Goal: Task Accomplishment & Management: Manage account settings

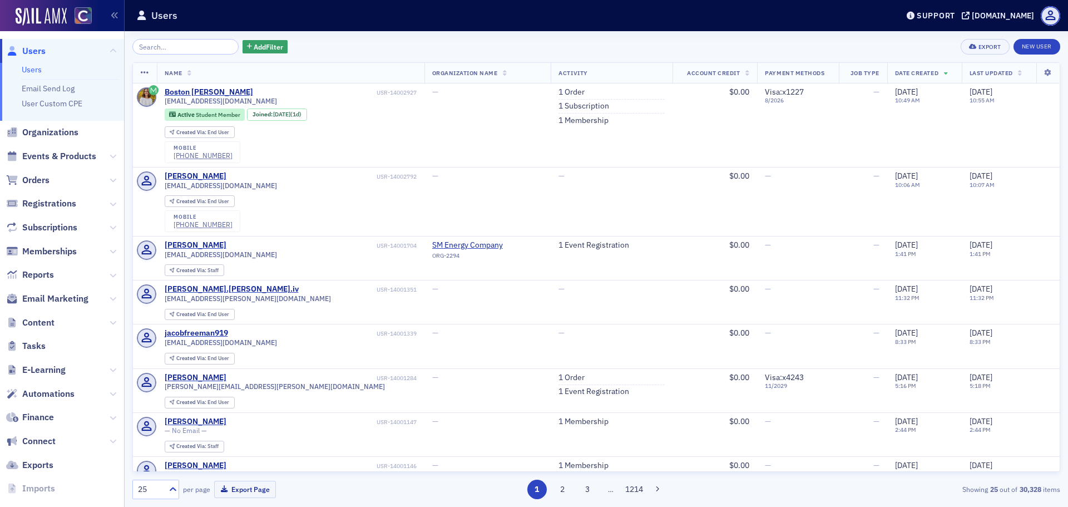
click at [62, 179] on span "Orders" at bounding box center [62, 180] width 124 height 24
click at [36, 180] on span "Orders" at bounding box center [35, 180] width 27 height 12
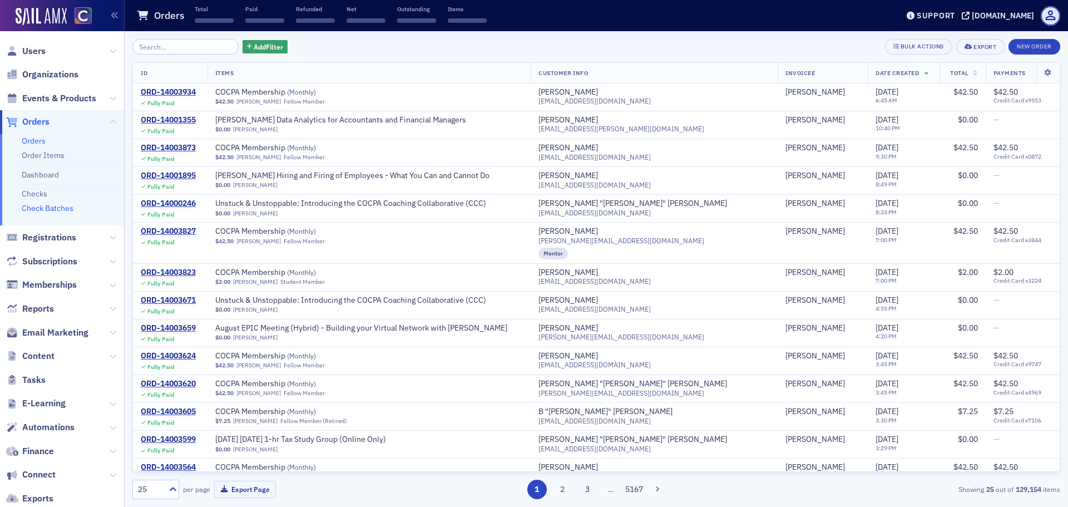
click at [68, 210] on link "Check Batches" at bounding box center [48, 208] width 52 height 10
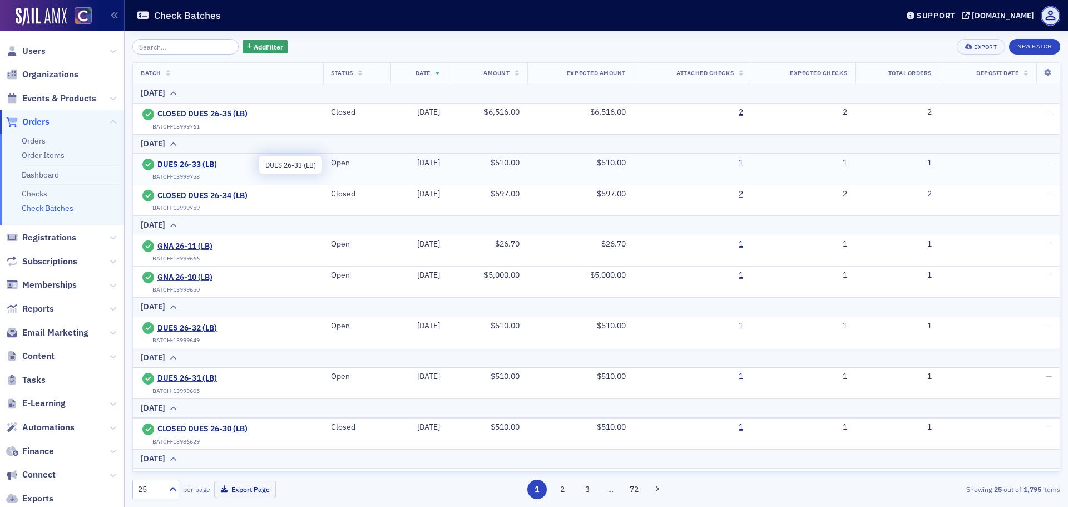
click at [192, 166] on span "DUES 26-33 (LB)" at bounding box center [207, 165] width 101 height 10
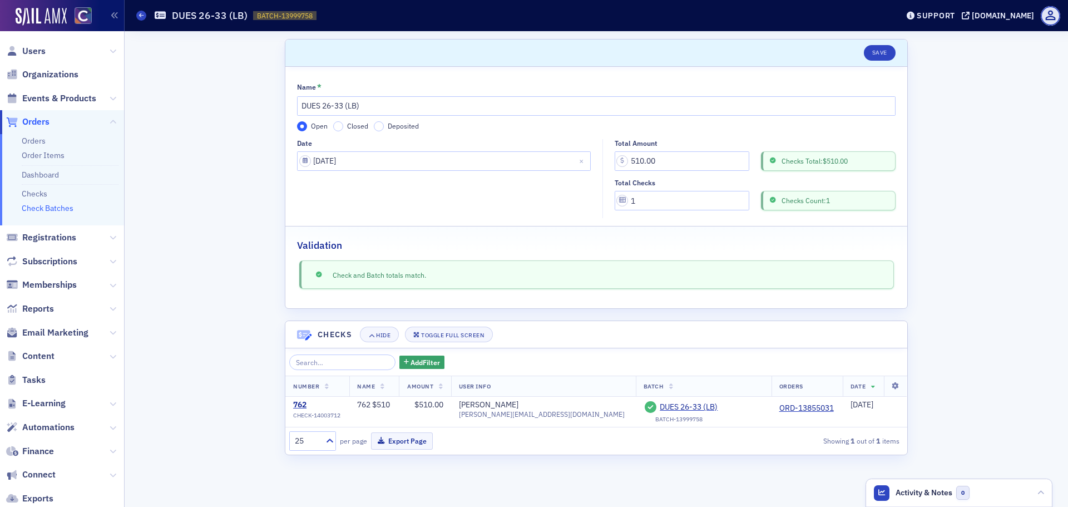
click at [343, 123] on label "Closed" at bounding box center [350, 126] width 35 height 10
click at [343, 123] on input "Closed" at bounding box center [338, 126] width 10 height 10
click at [301, 108] on input "DUES 26-33 (LB)" at bounding box center [596, 105] width 598 height 19
type input "CLOSED DUES 26-33 (LB)"
click at [875, 57] on button "Save" at bounding box center [880, 53] width 32 height 16
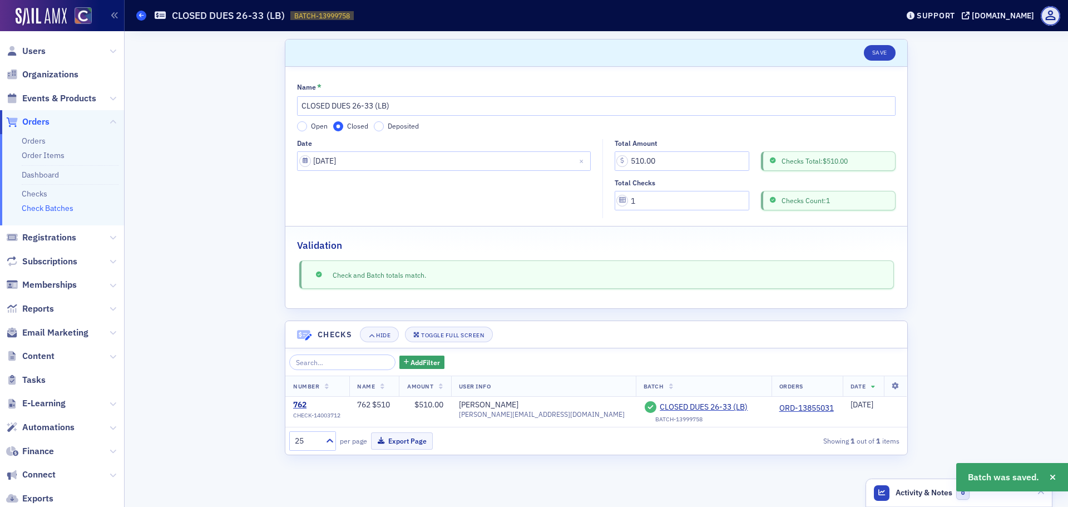
click at [142, 13] on icon at bounding box center [141, 15] width 4 height 5
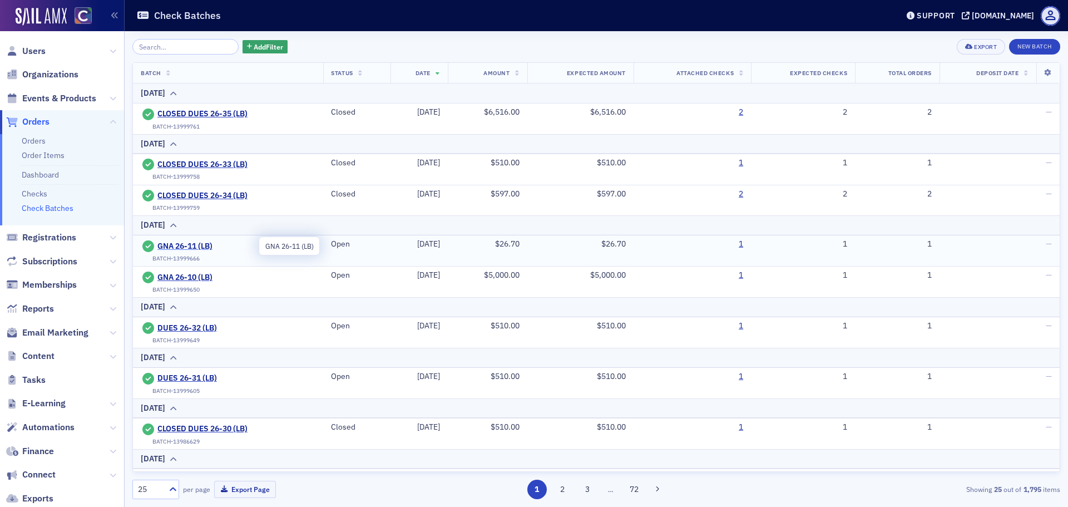
click at [187, 244] on span "GNA 26-11 (LB)" at bounding box center [207, 246] width 101 height 10
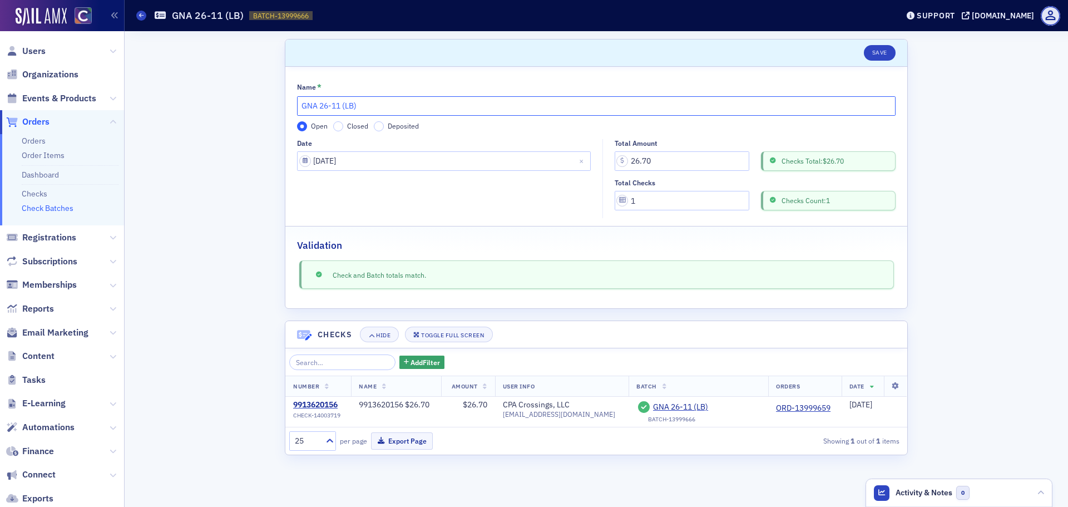
click at [300, 109] on input "GNA 26-11 (LB)" at bounding box center [596, 105] width 598 height 19
type input "CLOSED GNA 26-11 (LB)"
click at [339, 127] on input "Closed" at bounding box center [338, 126] width 10 height 10
click at [884, 51] on button "Save" at bounding box center [880, 53] width 32 height 16
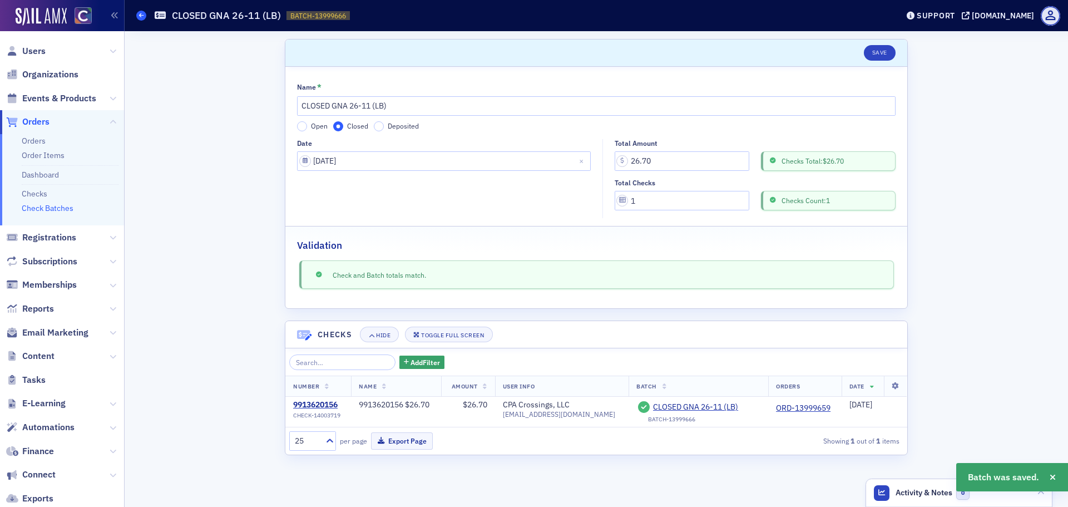
click at [138, 19] on span at bounding box center [141, 16] width 10 height 10
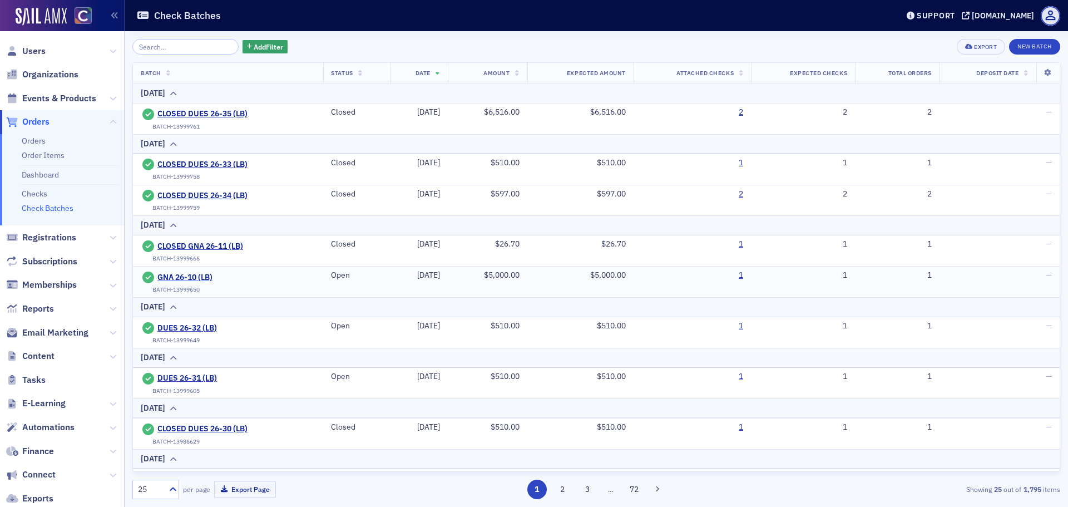
click at [183, 276] on span "GNA 26-10 (LB)" at bounding box center [207, 278] width 101 height 10
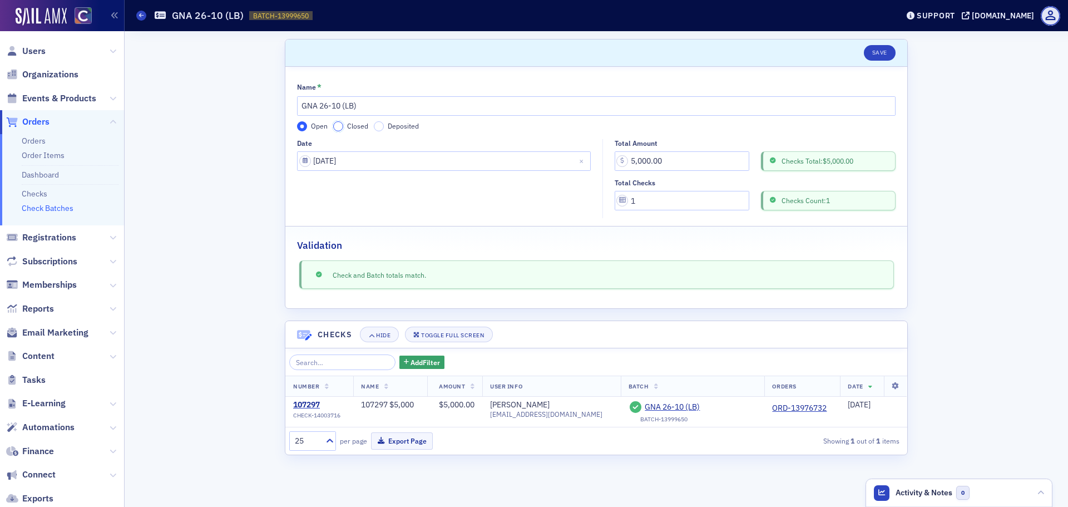
click at [338, 130] on input "Closed" at bounding box center [338, 126] width 10 height 10
drag, startPoint x: 303, startPoint y: 106, endPoint x: 335, endPoint y: 120, distance: 35.4
click at [304, 106] on input "GNA 26-10 (LB)" at bounding box center [596, 105] width 598 height 19
type input "CLOSED GNA 26-10 (LB)"
click at [882, 53] on button "Save" at bounding box center [880, 53] width 32 height 16
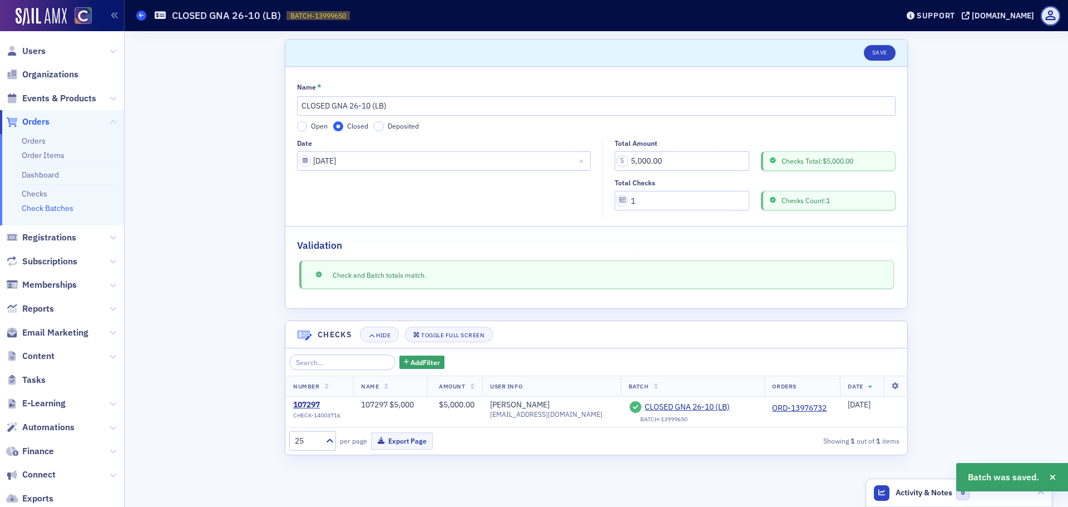
click at [141, 13] on icon at bounding box center [141, 15] width 4 height 5
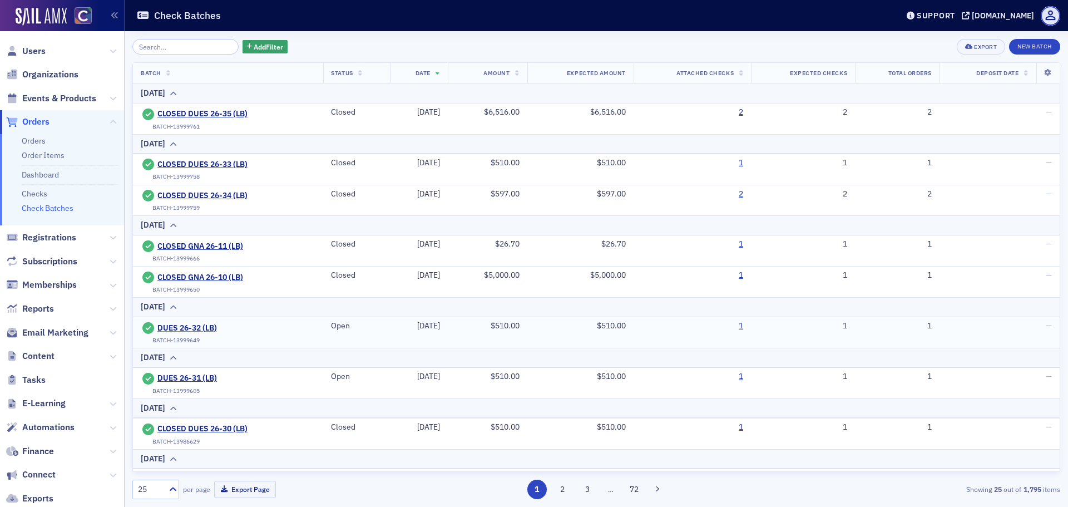
click at [185, 329] on span "DUES 26-32 (LB)" at bounding box center [207, 328] width 101 height 10
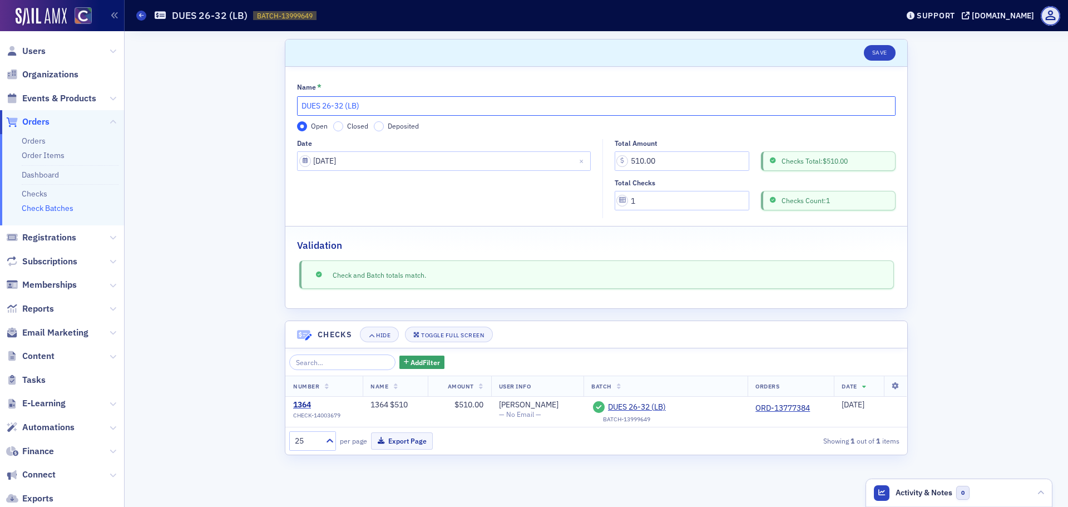
click at [305, 109] on input "DUES 26-32 (LB)" at bounding box center [596, 105] width 598 height 19
type input "CLOSED DUES 26-32 (LB)"
click at [339, 130] on input "Closed" at bounding box center [338, 126] width 10 height 10
click at [880, 53] on button "Save" at bounding box center [880, 53] width 32 height 16
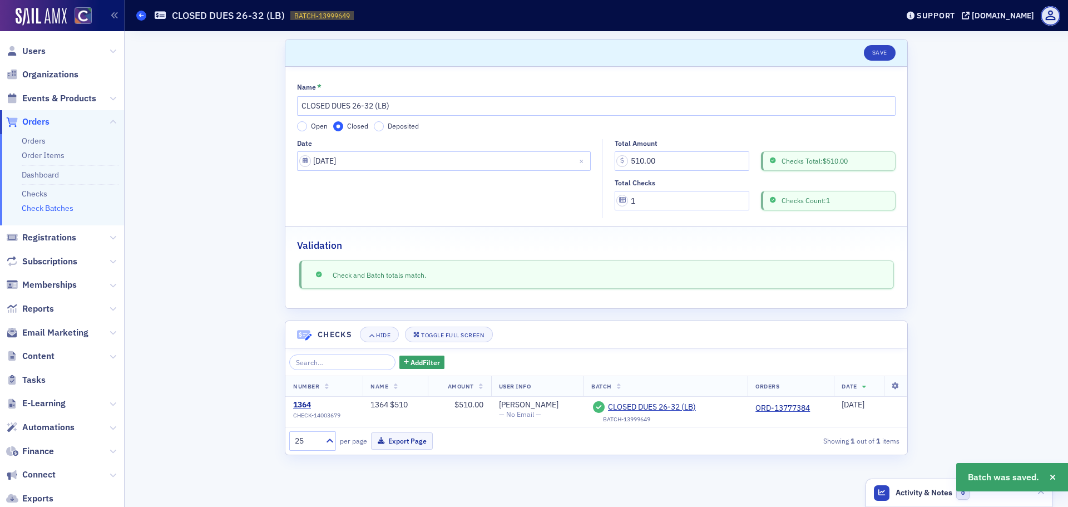
click at [141, 17] on icon at bounding box center [141, 15] width 4 height 5
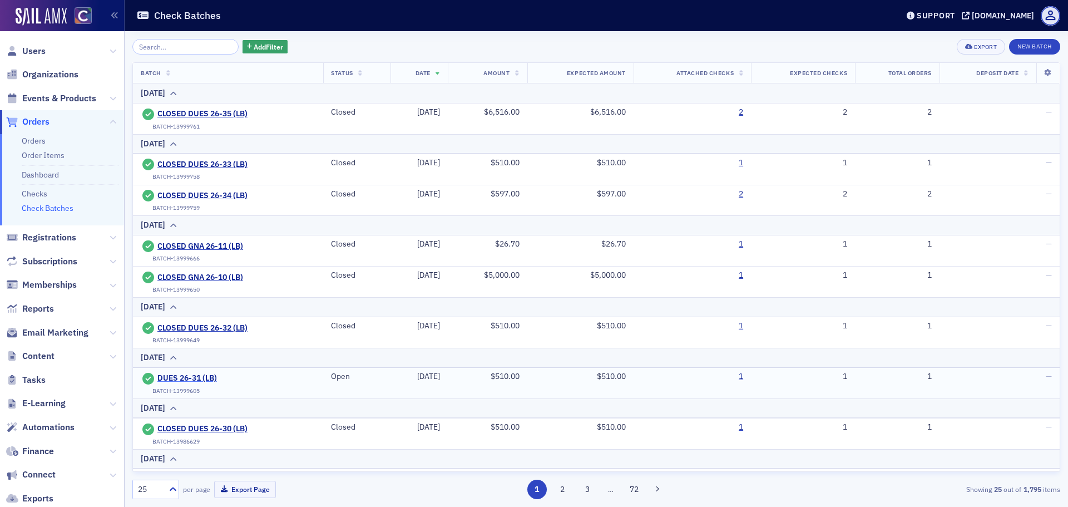
click at [185, 377] on span "DUES 26-31 (LB)" at bounding box center [207, 378] width 101 height 10
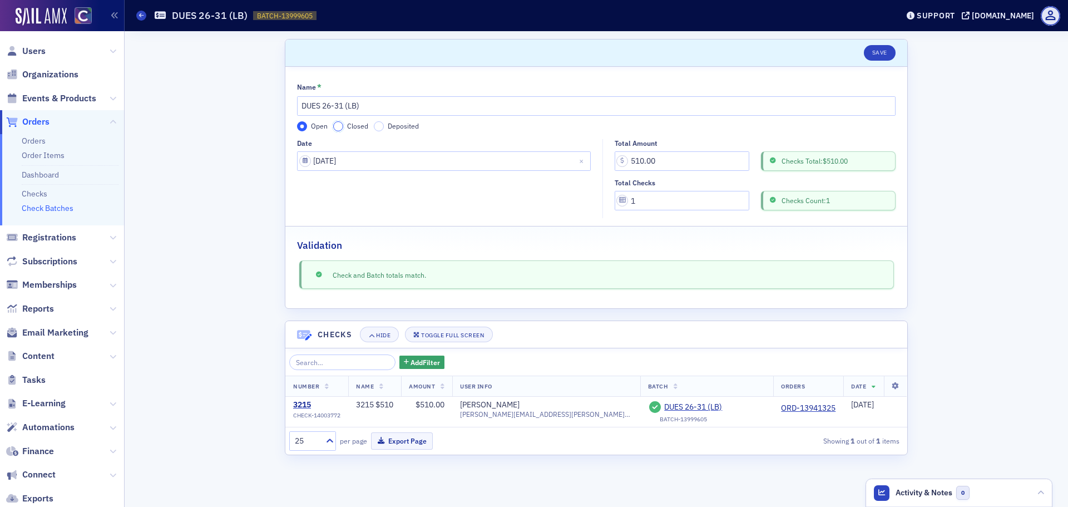
click at [340, 126] on input "Closed" at bounding box center [338, 126] width 10 height 10
click at [302, 113] on input "DUES 26-31 (LB)" at bounding box center [596, 105] width 598 height 19
type input "CLOSED DUES 26-31 (LB)"
click at [882, 55] on button "Save" at bounding box center [880, 53] width 32 height 16
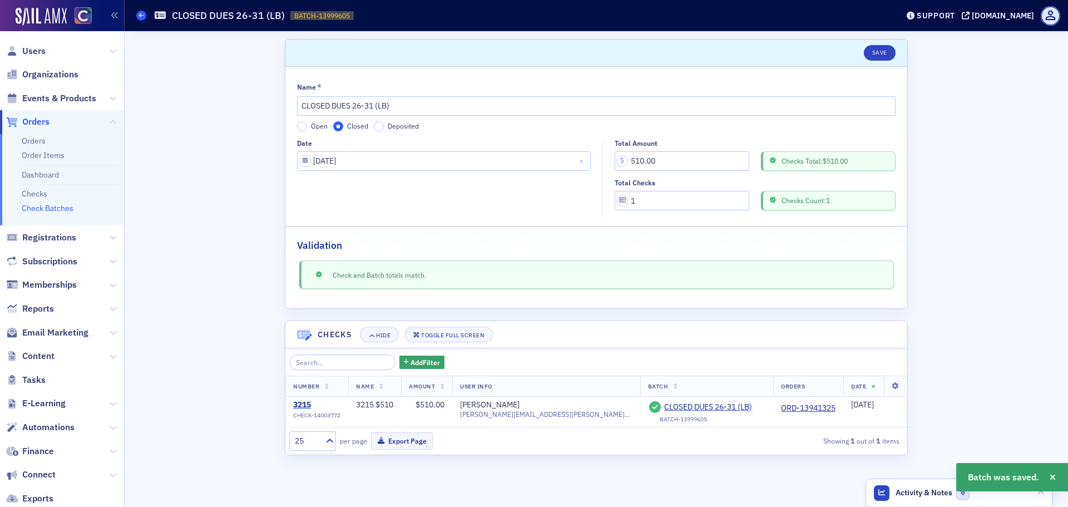
click at [140, 18] on icon at bounding box center [141, 15] width 4 height 5
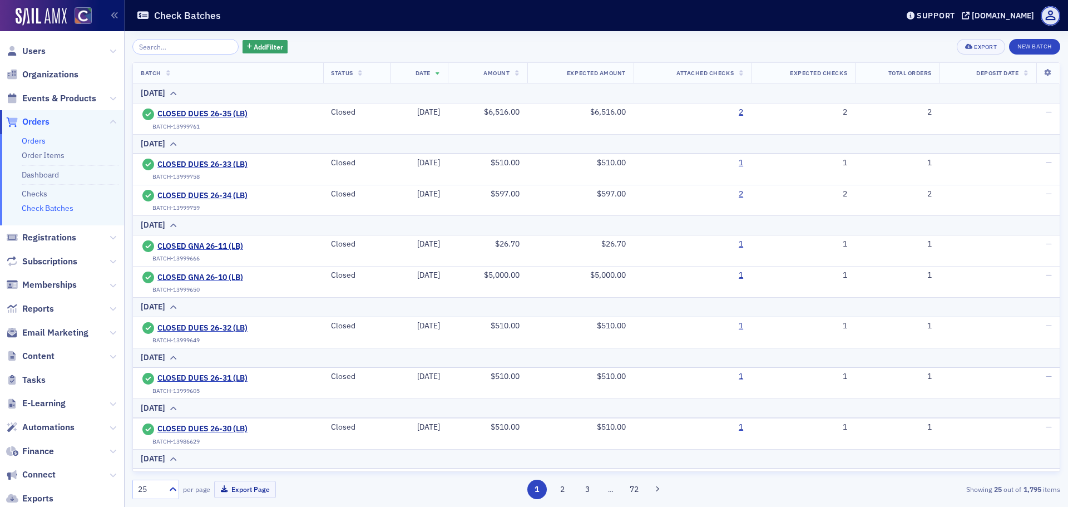
click at [41, 143] on link "Orders" at bounding box center [34, 141] width 24 height 10
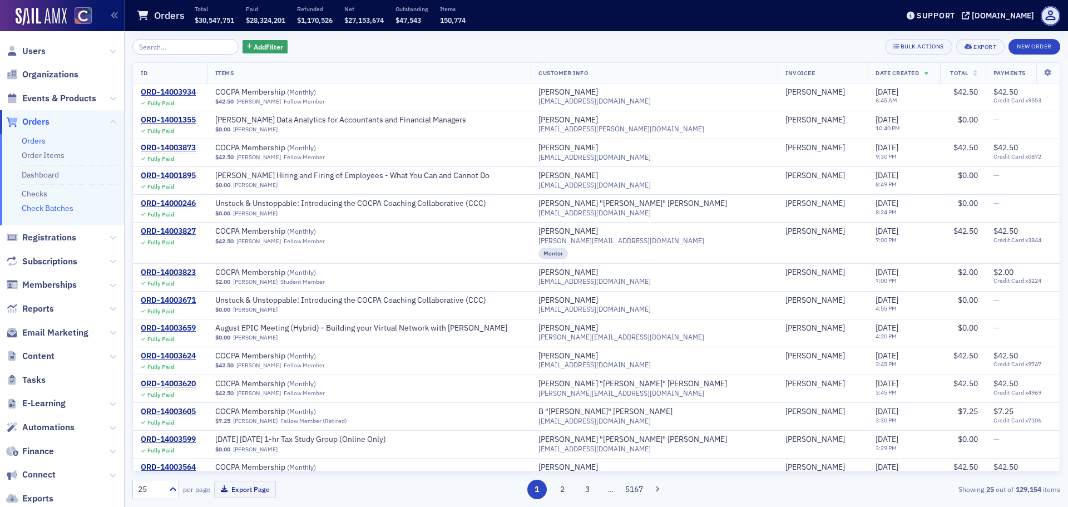
click at [39, 208] on link "Check Batches" at bounding box center [48, 208] width 52 height 10
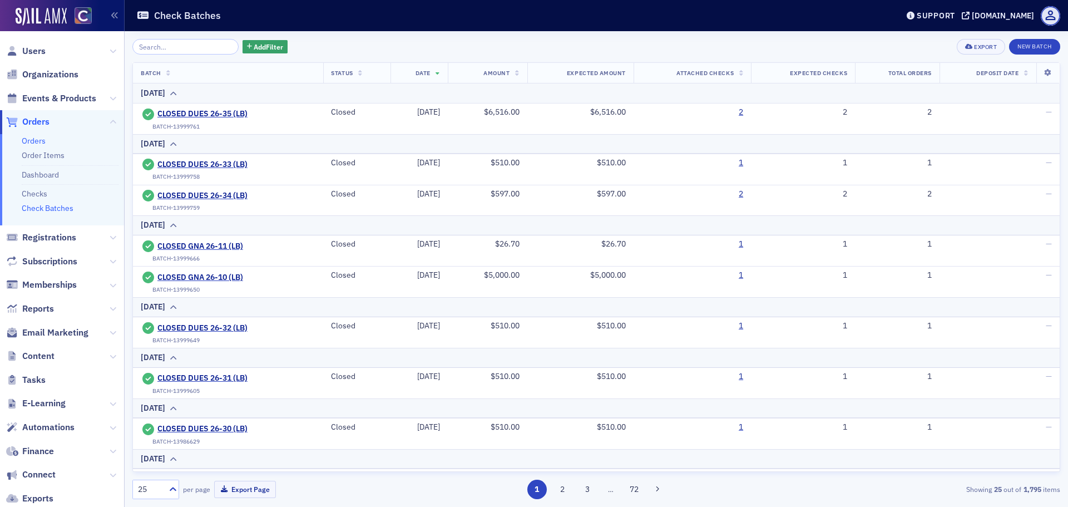
click at [42, 142] on link "Orders" at bounding box center [34, 141] width 24 height 10
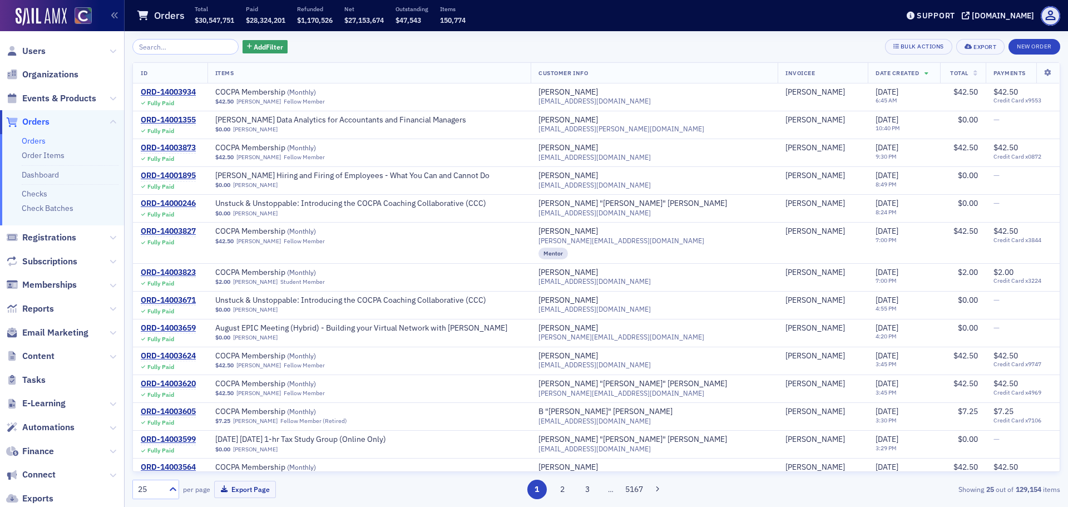
click at [261, 57] on div "Add Filter Bulk Actions Export New Order ID Items Customer Info Invoicee Date C…" at bounding box center [596, 269] width 928 height 460
click at [261, 50] on span "Add Filter" at bounding box center [268, 47] width 29 height 10
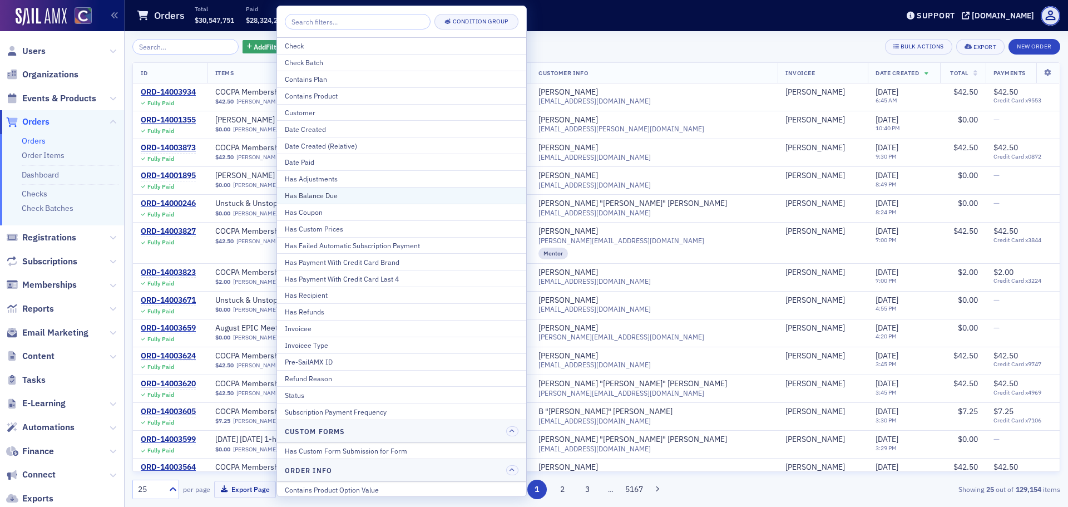
click at [339, 194] on div "Has Balance Due" at bounding box center [402, 195] width 234 height 10
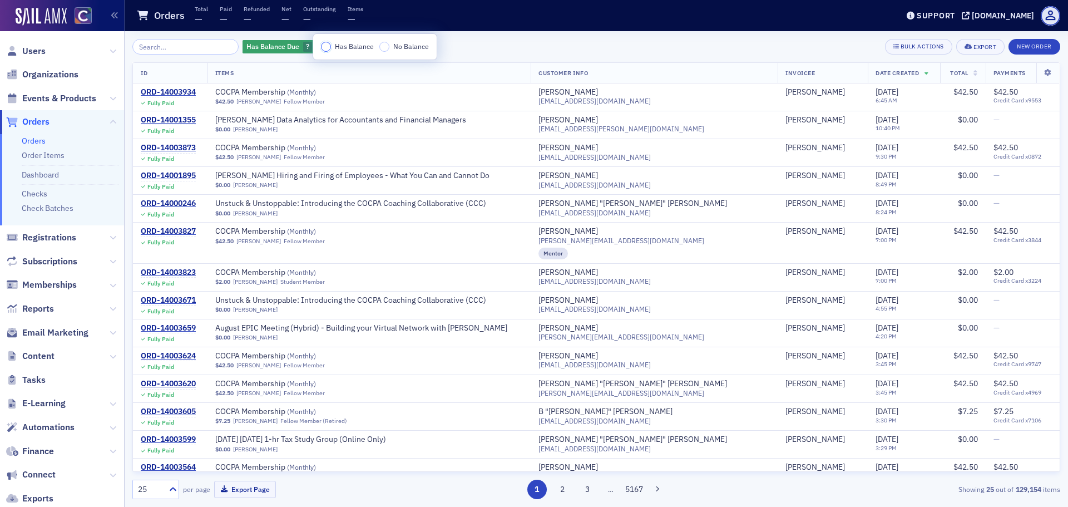
click at [326, 47] on input "Has Balance" at bounding box center [326, 47] width 10 height 10
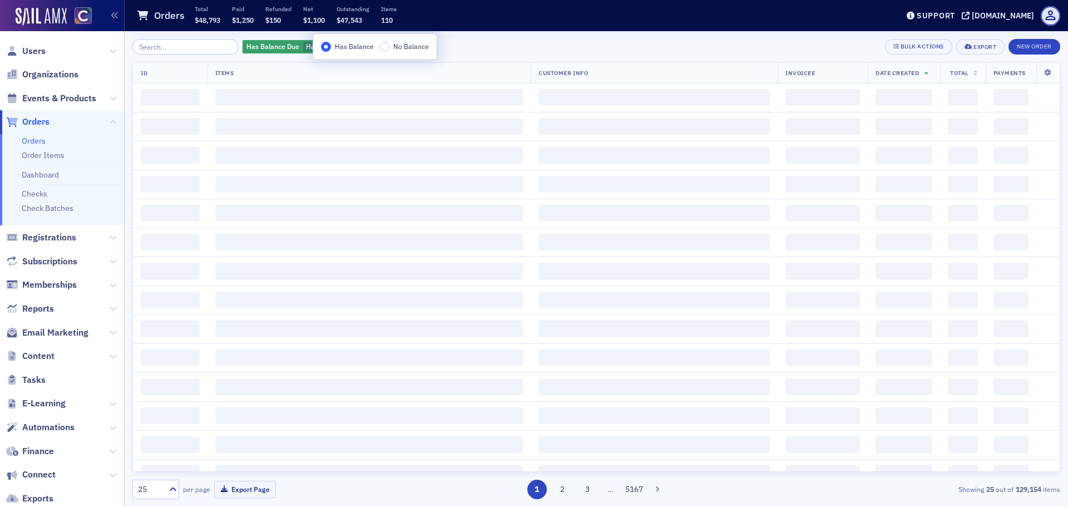
click at [525, 51] on div "Has Balance Due Has Balance Add Filter Bulk Actions Export New Order" at bounding box center [596, 47] width 928 height 16
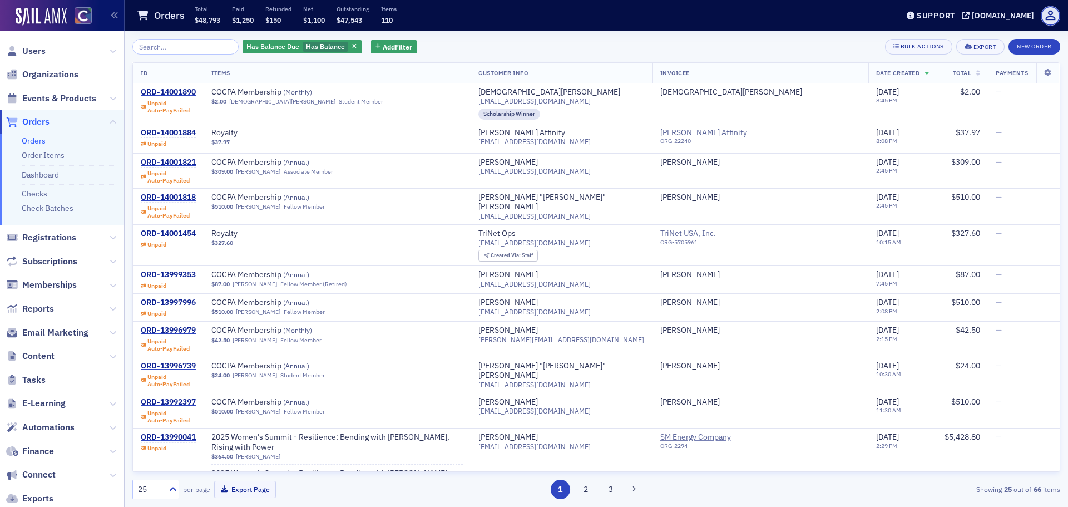
click at [956, 75] on th "Total" at bounding box center [962, 73] width 51 height 21
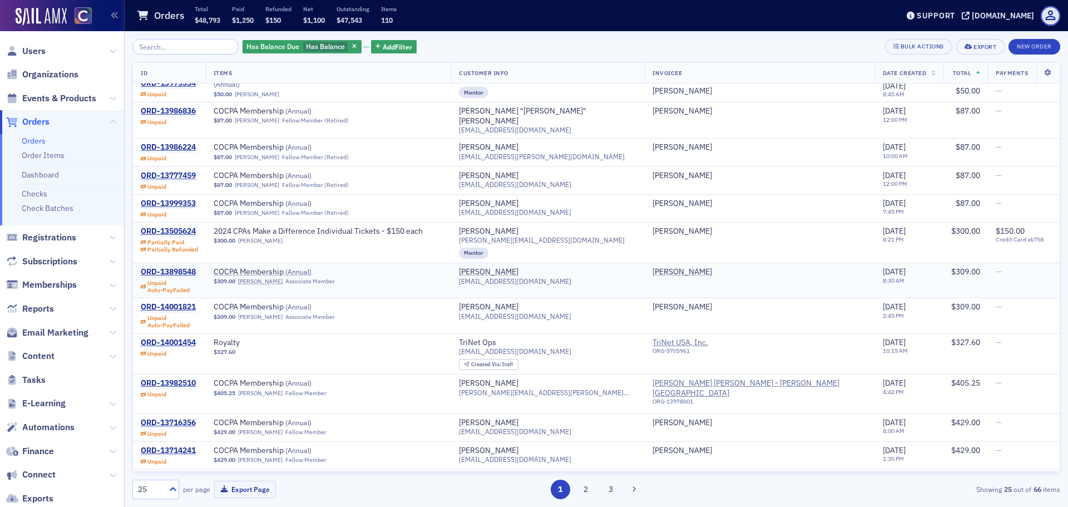
scroll to position [452, 0]
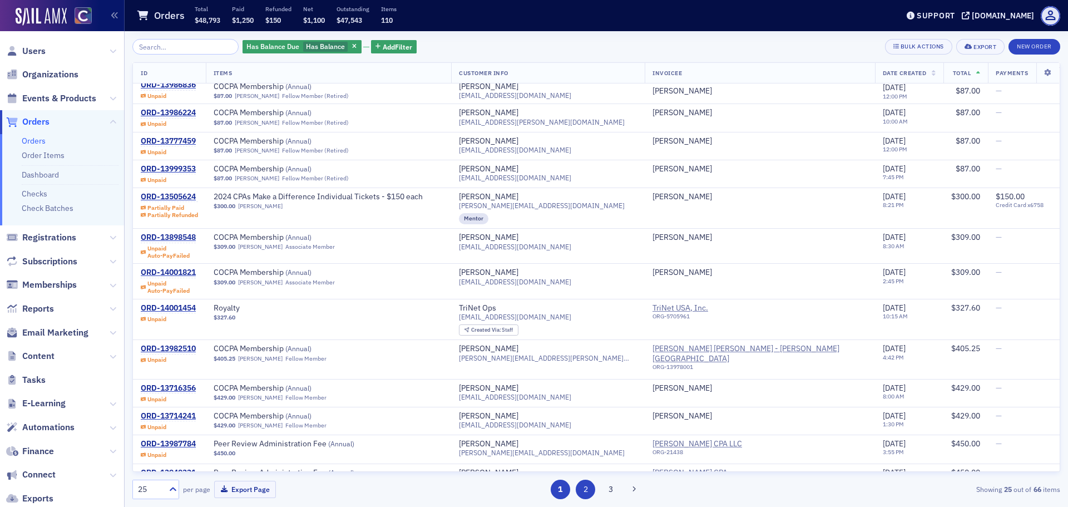
click at [590, 489] on button "2" at bounding box center [585, 488] width 19 height 19
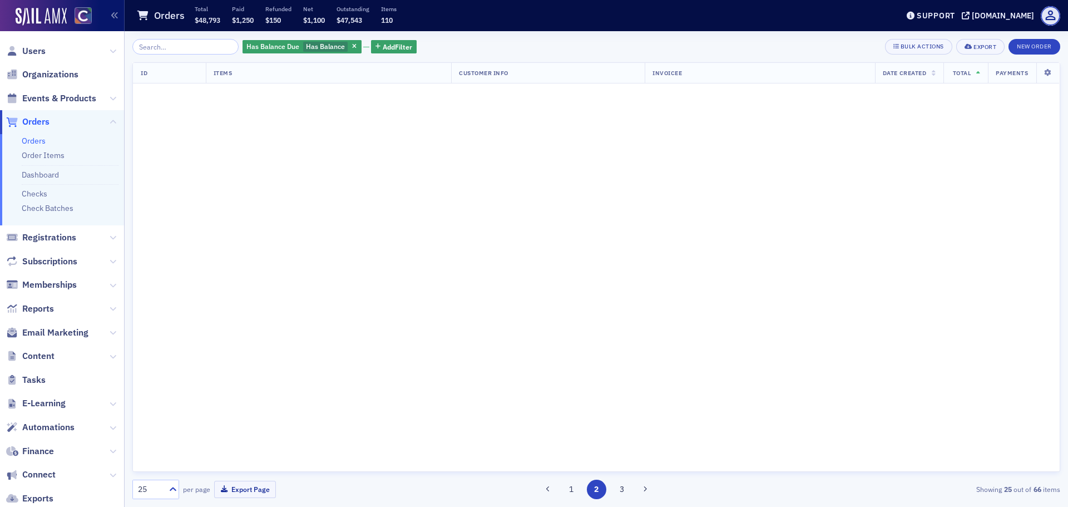
scroll to position [0, 0]
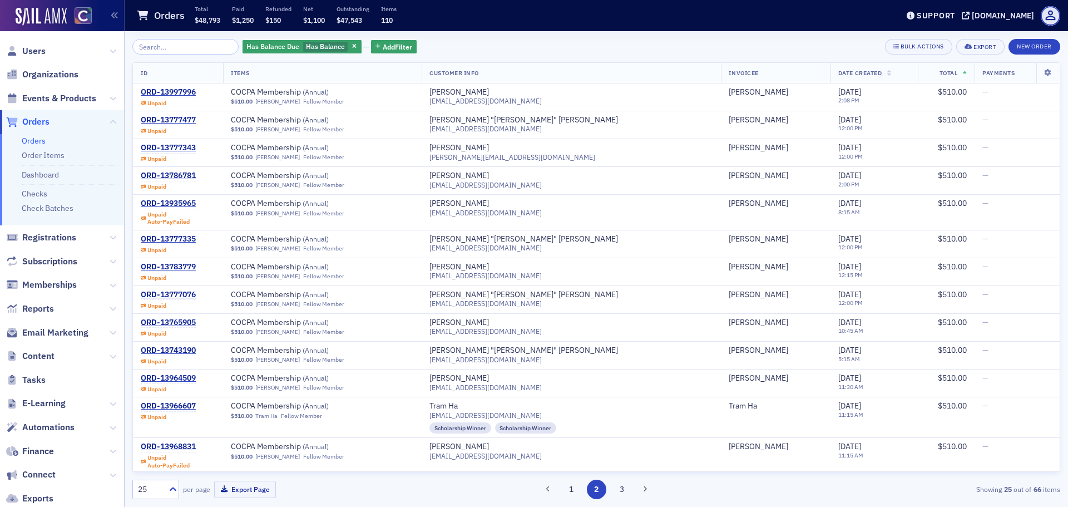
scroll to position [385, 0]
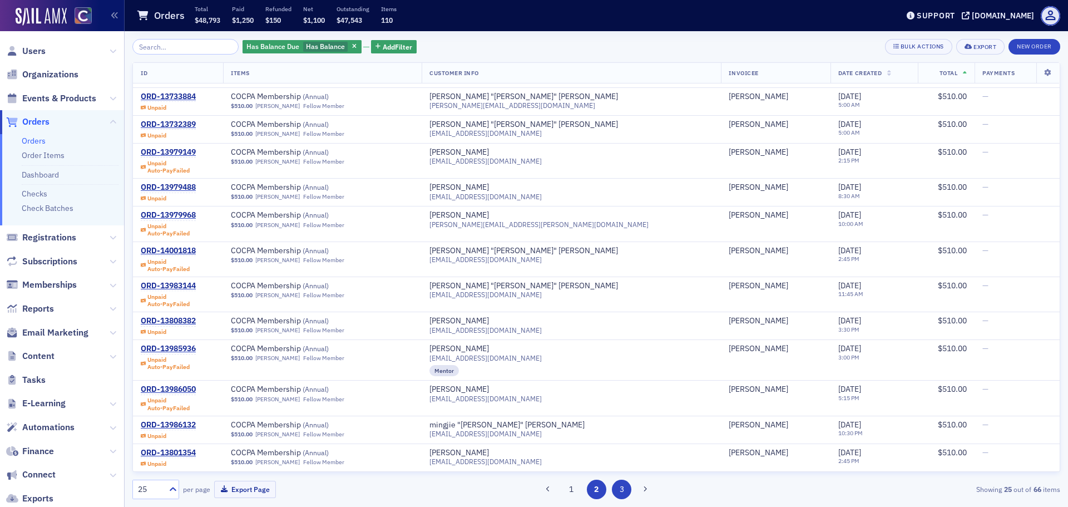
click at [623, 487] on button "3" at bounding box center [621, 488] width 19 height 19
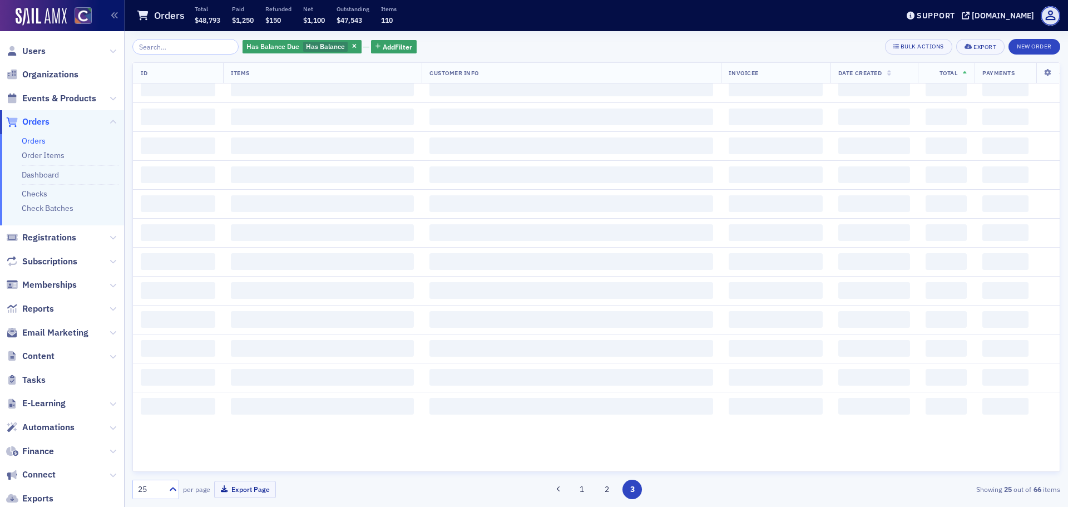
scroll to position [0, 0]
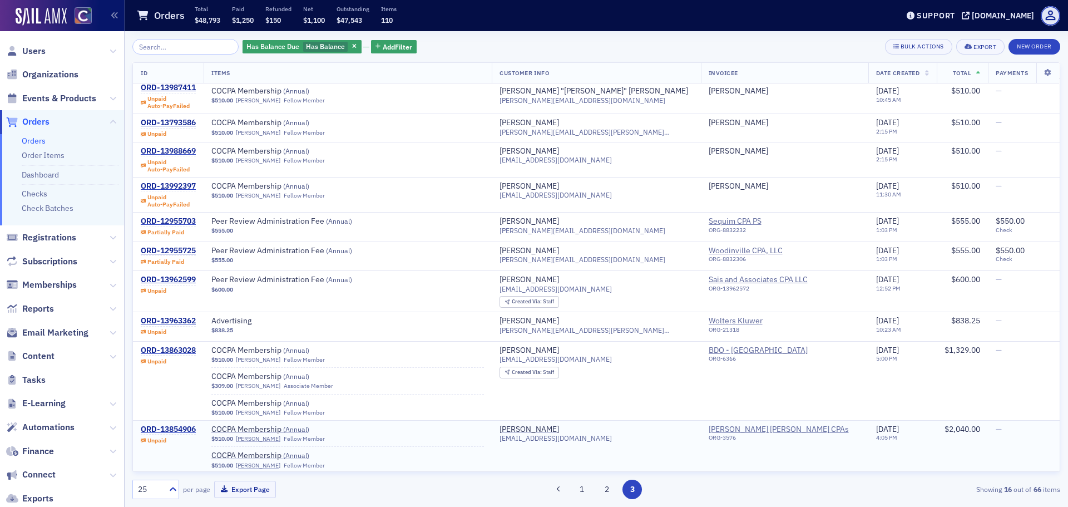
scroll to position [56, 0]
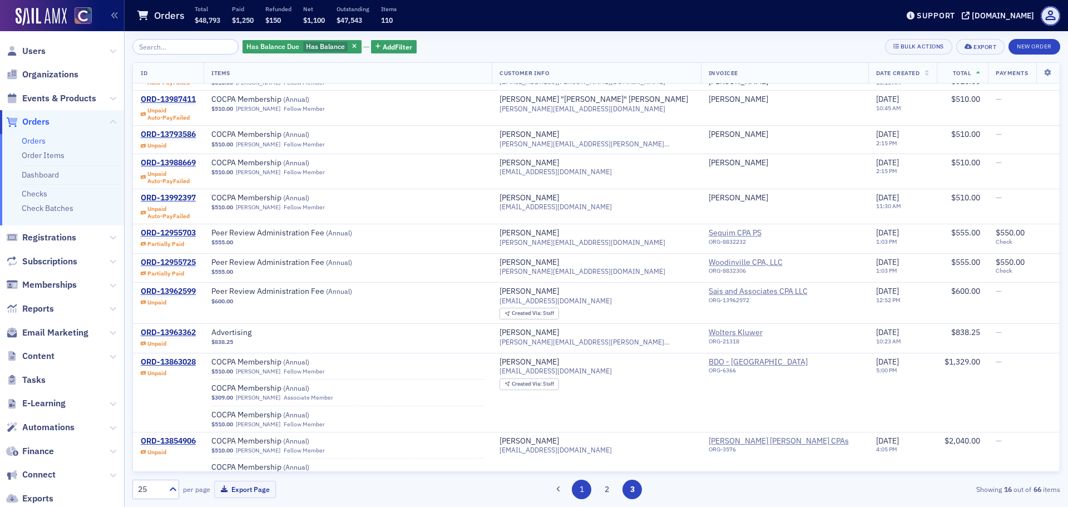
click at [578, 484] on button "1" at bounding box center [581, 488] width 19 height 19
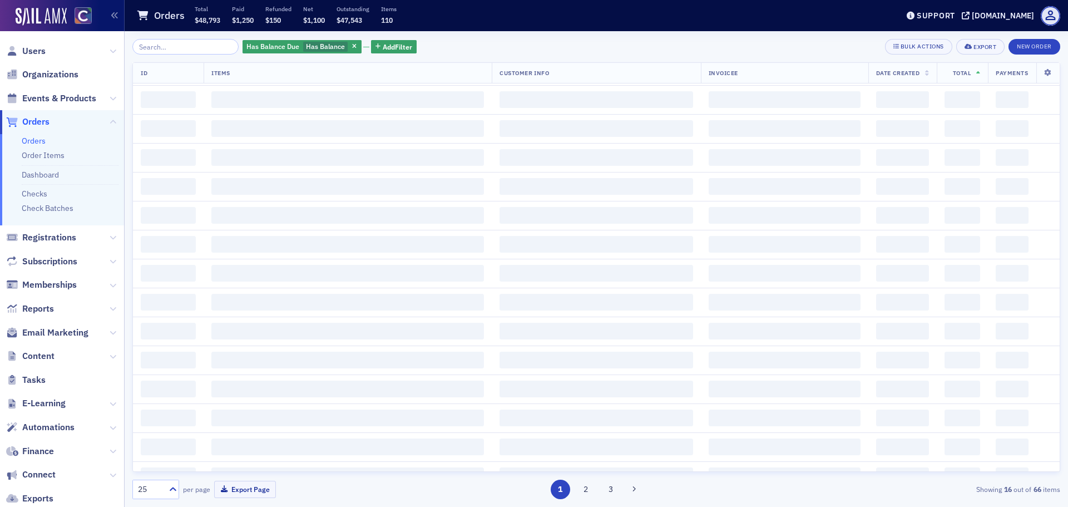
scroll to position [0, 0]
